Goal: Find specific page/section: Find specific page/section

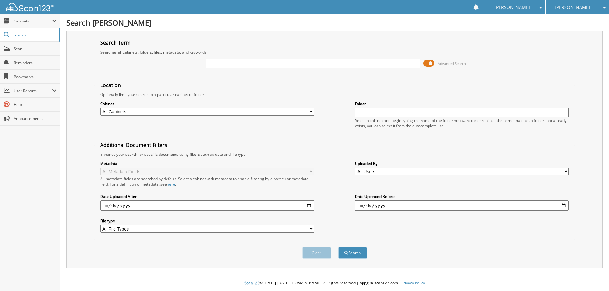
click at [275, 65] on input "text" at bounding box center [313, 64] width 214 height 10
type input "159065"
click at [338, 247] on button "Search" at bounding box center [352, 253] width 29 height 12
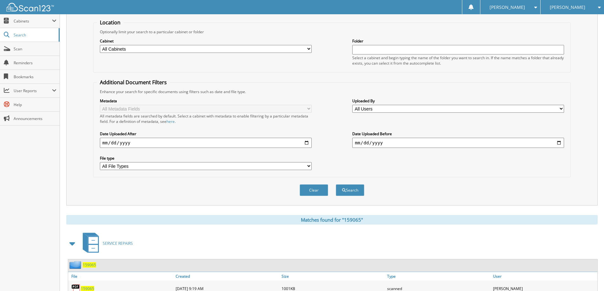
scroll to position [98, 0]
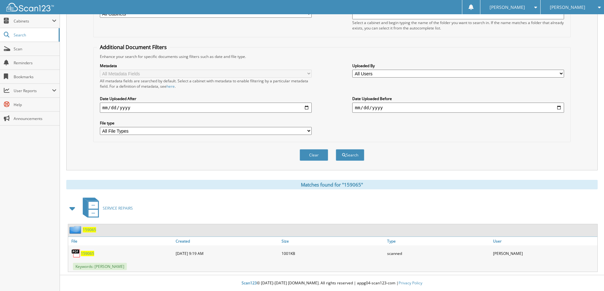
click at [92, 251] on link "159065" at bounding box center [87, 253] width 13 height 5
